Goal: Transaction & Acquisition: Obtain resource

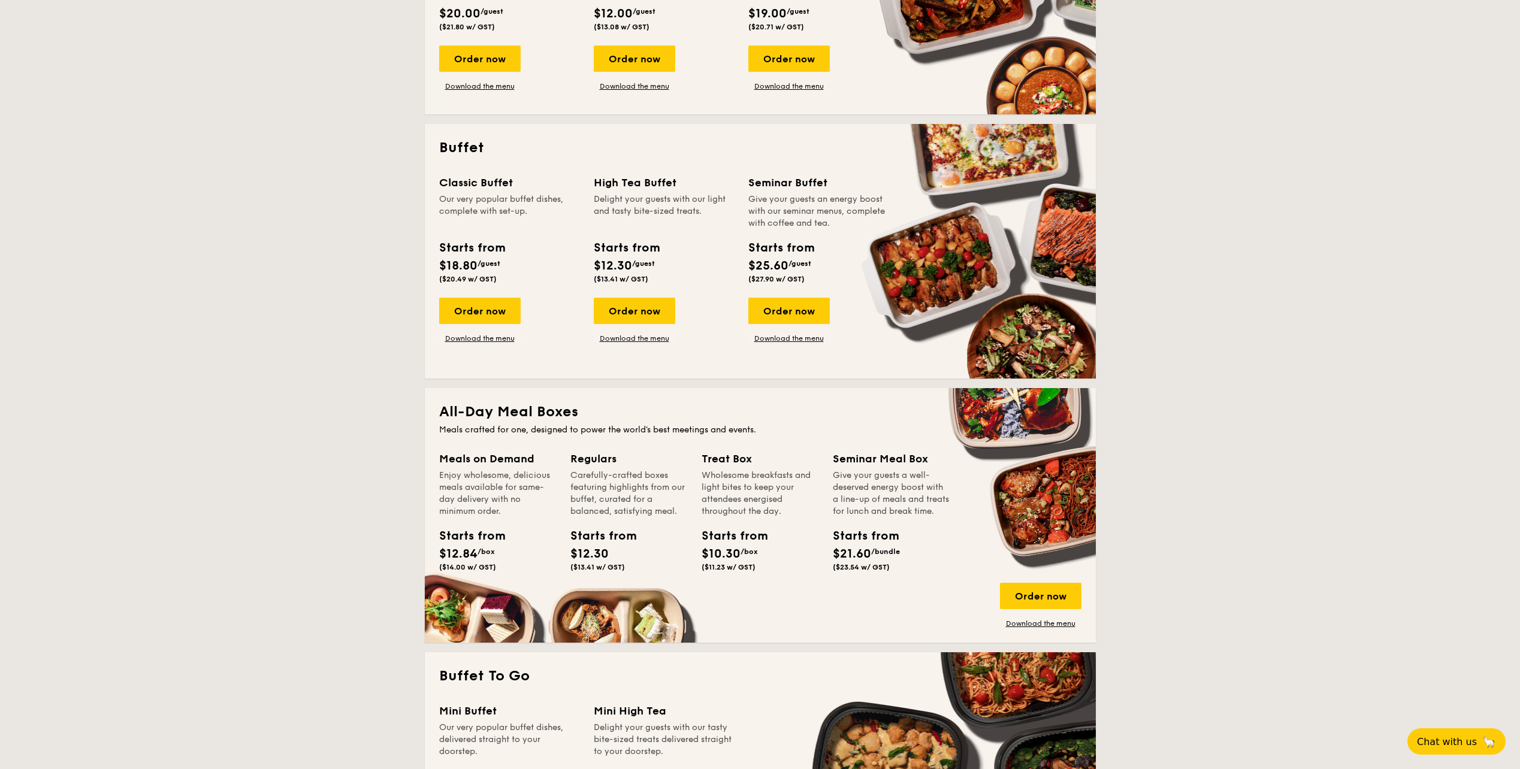
scroll to position [180, 0]
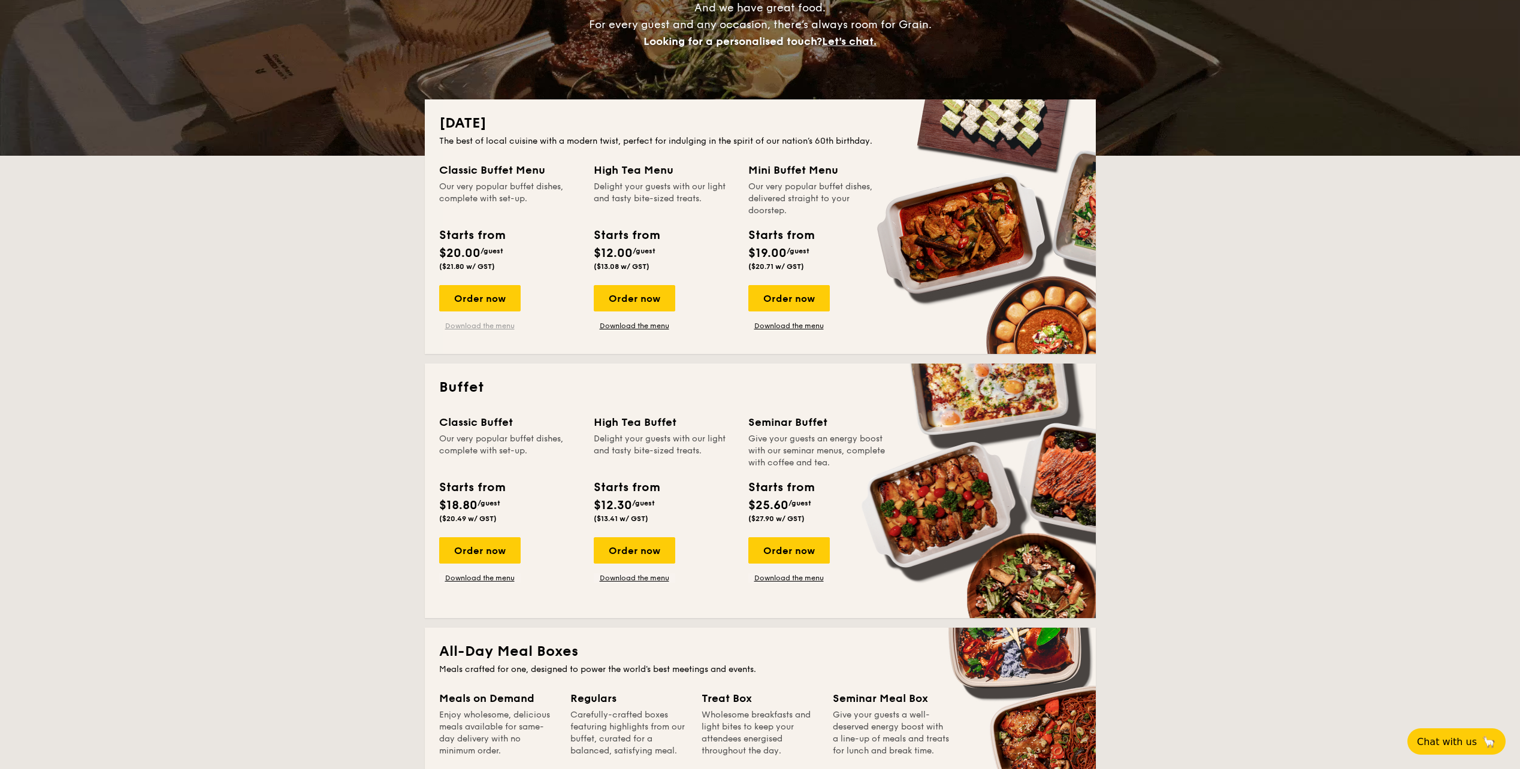
click at [498, 325] on link "Download the menu" at bounding box center [479, 326] width 81 height 10
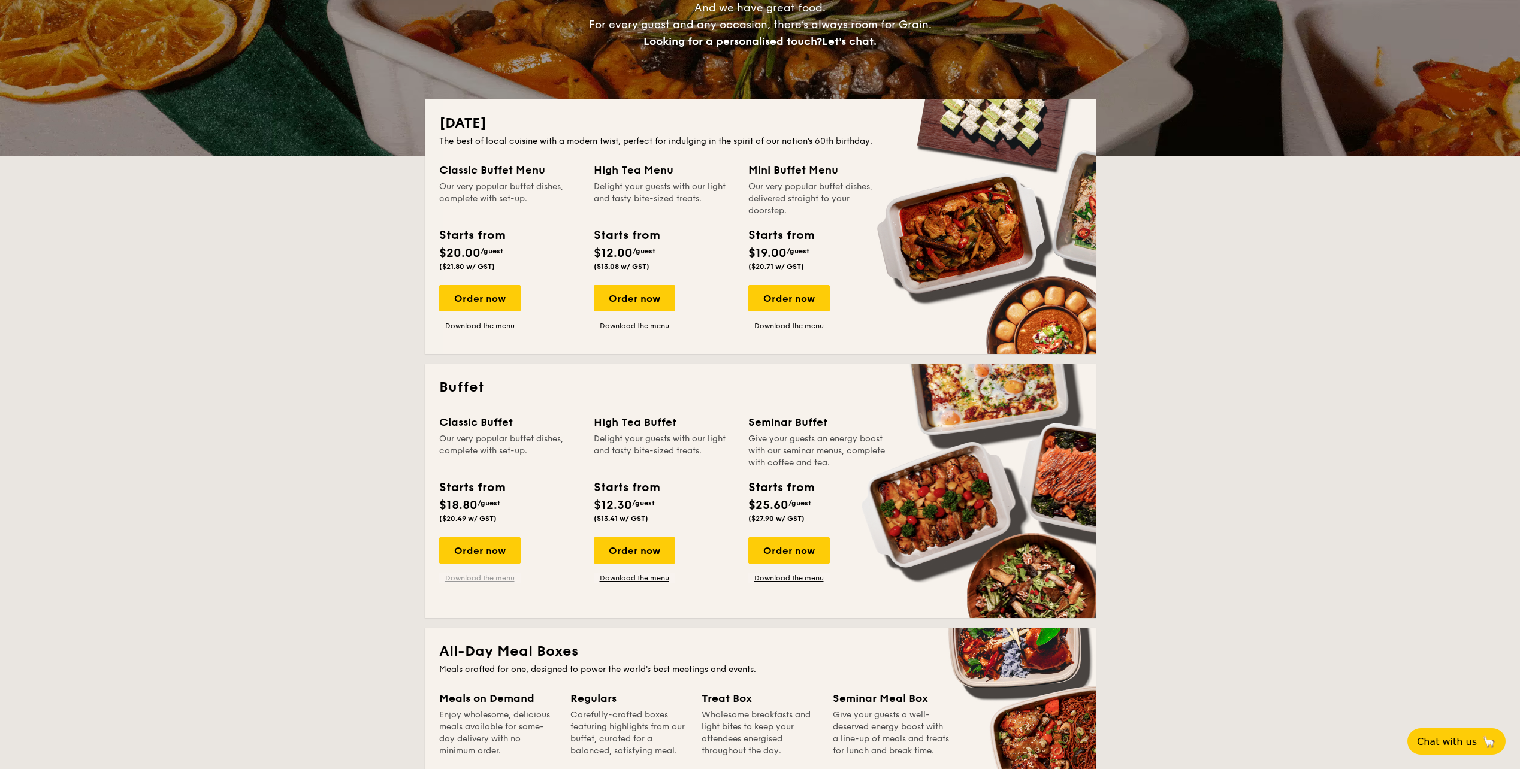
click at [482, 578] on link "Download the menu" at bounding box center [479, 578] width 81 height 10
